Goal: Task Accomplishment & Management: Use online tool/utility

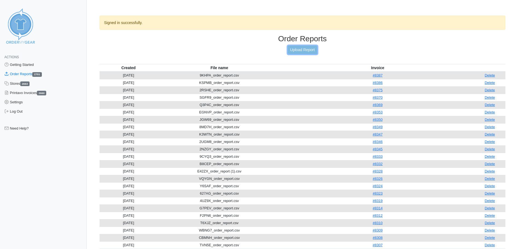
click at [305, 51] on link "Upload Report" at bounding box center [303, 50] width 30 height 8
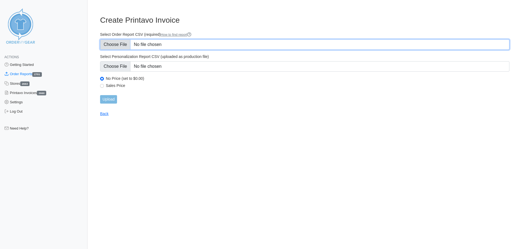
click at [142, 44] on input "Select Order Report CSV (required) How to find report" at bounding box center [305, 44] width 410 height 10
type input "C:\fakepath\WB5AN_order_report.csv"
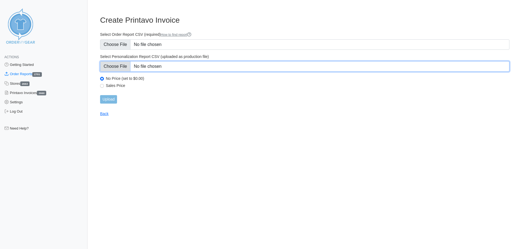
click at [209, 66] on input "Select Personalization Report CSV (uploaded as production file)" at bounding box center [305, 66] width 410 height 10
type input "C:\fakepath\WB5AN_personalization_report.csv"
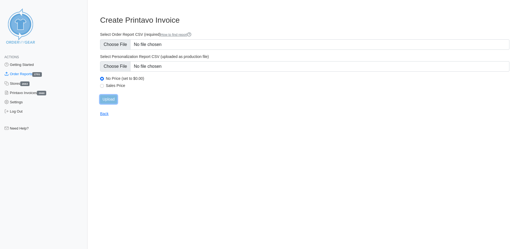
click at [112, 95] on input "Upload" at bounding box center [108, 99] width 17 height 8
